Goal: Navigation & Orientation: Find specific page/section

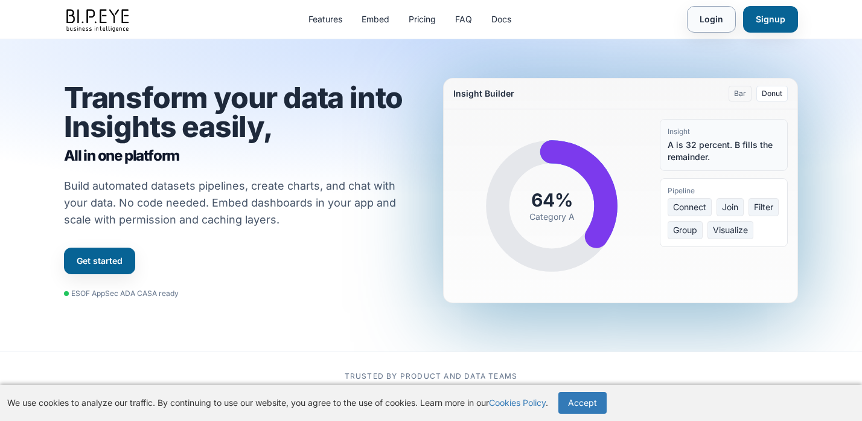
click at [726, 11] on link "Login" at bounding box center [711, 19] width 49 height 27
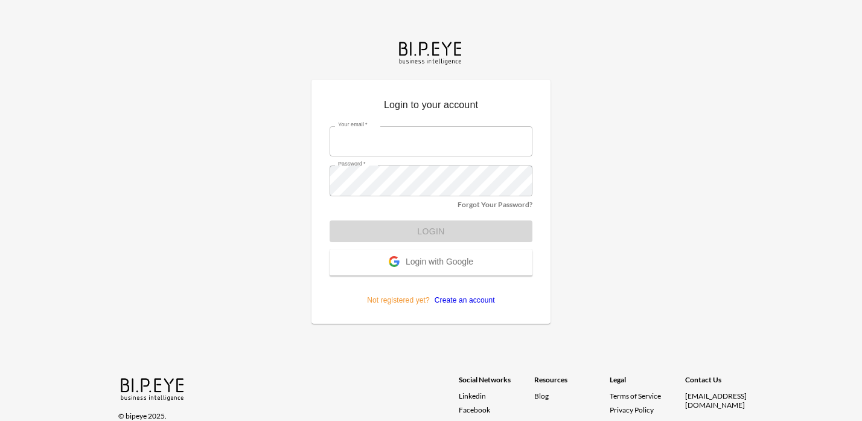
type input "[EMAIL_ADDRESS][DOMAIN_NAME]"
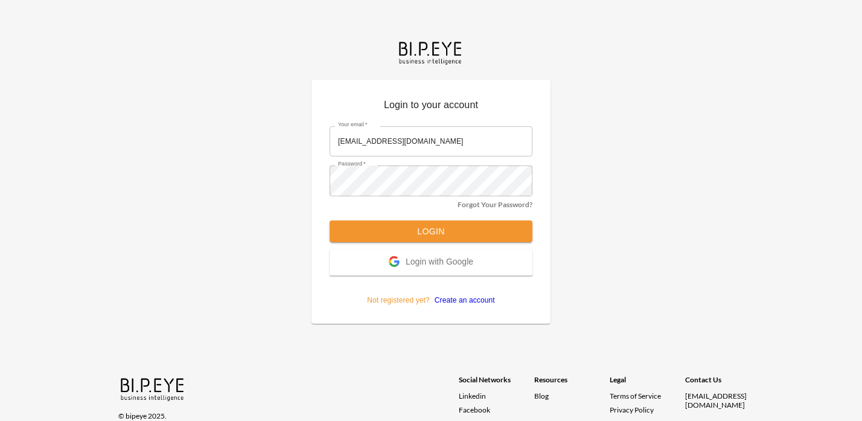
drag, startPoint x: 423, startPoint y: 229, endPoint x: 466, endPoint y: 205, distance: 49.2
click at [423, 229] on form "Your email   * [EMAIL_ADDRESS][DOMAIN_NAME] Your email   * Password   * Passwor…" at bounding box center [431, 211] width 203 height 188
click at [420, 228] on button "Login" at bounding box center [431, 231] width 203 height 22
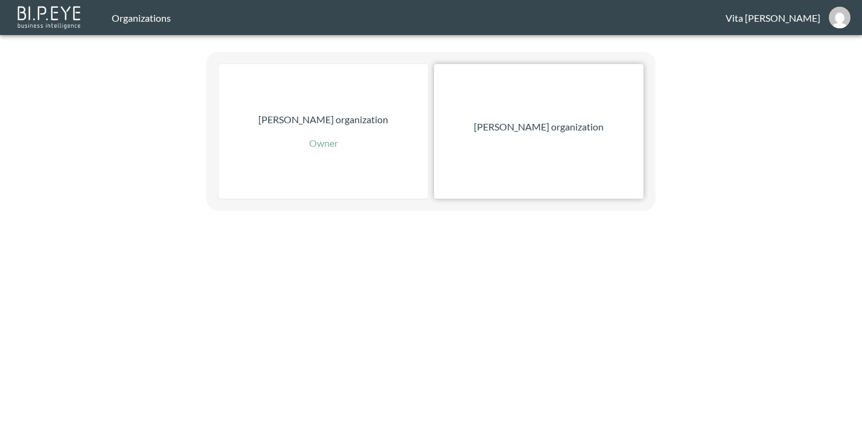
click at [503, 133] on p "Nadia Senft organization" at bounding box center [539, 127] width 130 height 14
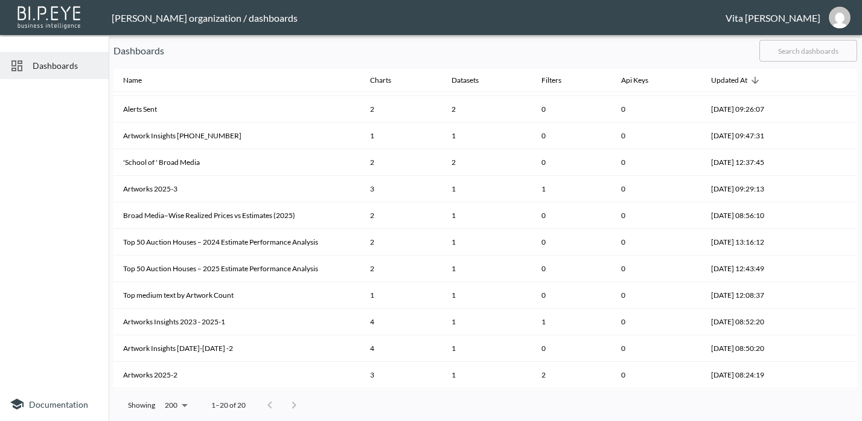
scroll to position [234, 0]
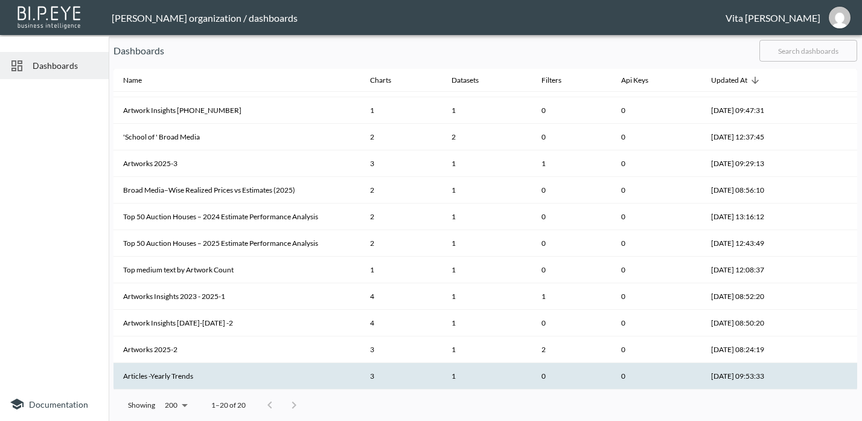
click at [217, 372] on th "Articles -Yearly Trends" at bounding box center [236, 376] width 247 height 27
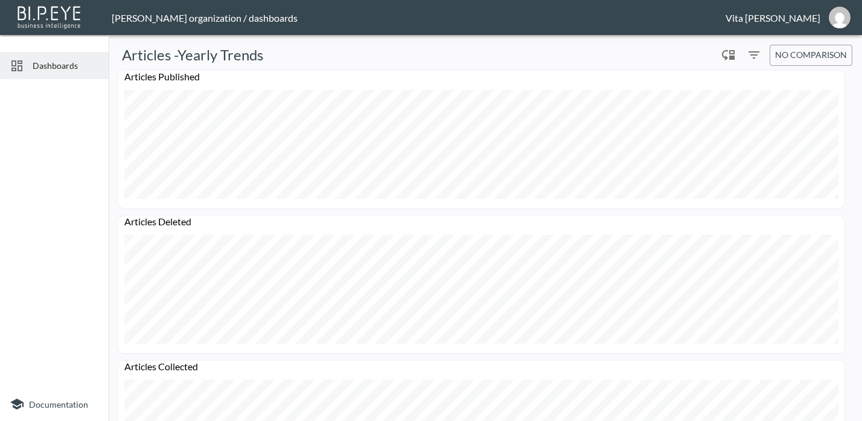
click at [47, 63] on span "Dashboards" at bounding box center [66, 65] width 66 height 13
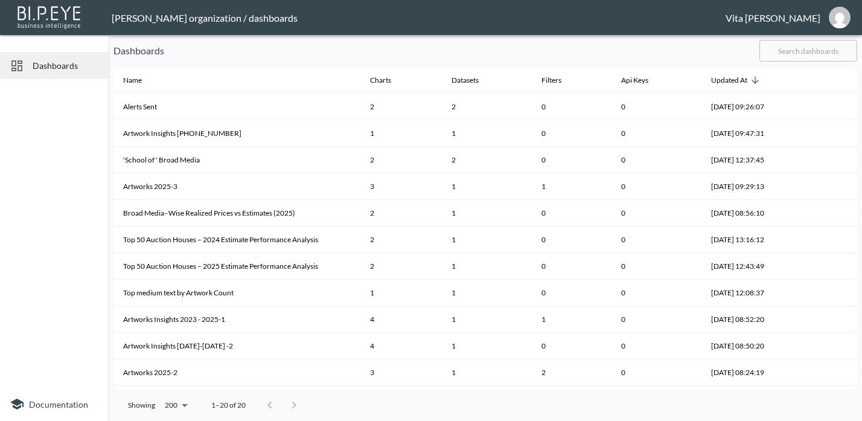
scroll to position [234, 0]
